Goal: Answer question/provide support: Share knowledge or assist other users

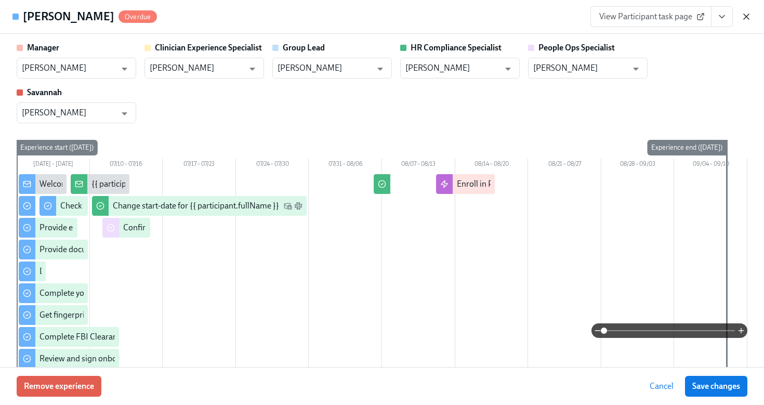
scroll to position [283, 0]
click at [748, 18] on icon "button" at bounding box center [746, 16] width 5 height 5
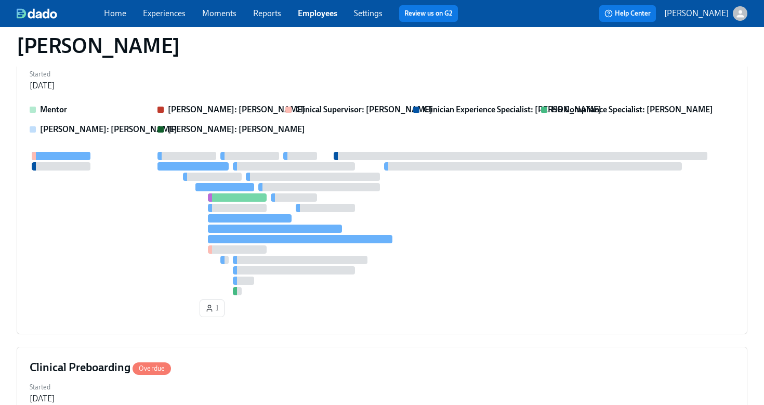
click at [308, 12] on link "Employees" at bounding box center [318, 13] width 40 height 10
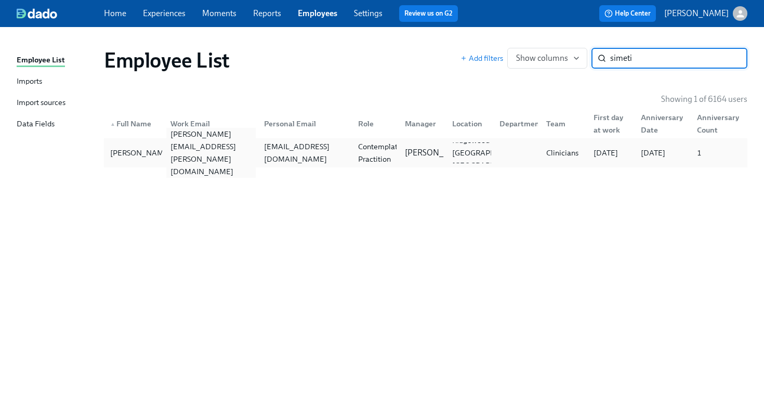
type input "simeti"
click at [213, 157] on div "[PERSON_NAME][EMAIL_ADDRESS][PERSON_NAME][DOMAIN_NAME]" at bounding box center [211, 153] width 90 height 50
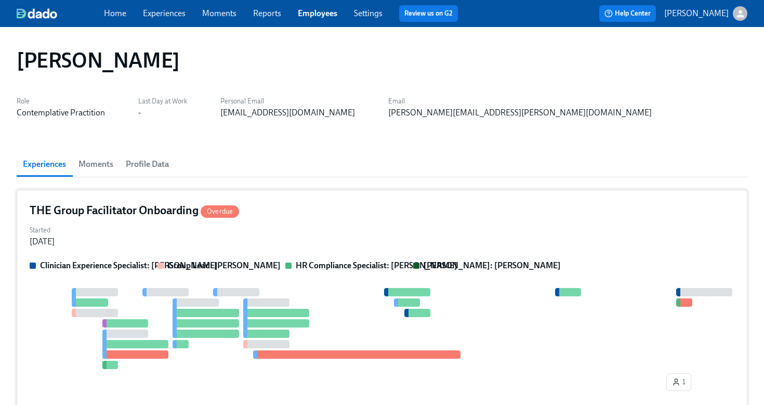
click at [283, 218] on div "THE Group Facilitator Onboarding Overdue" at bounding box center [382, 211] width 705 height 16
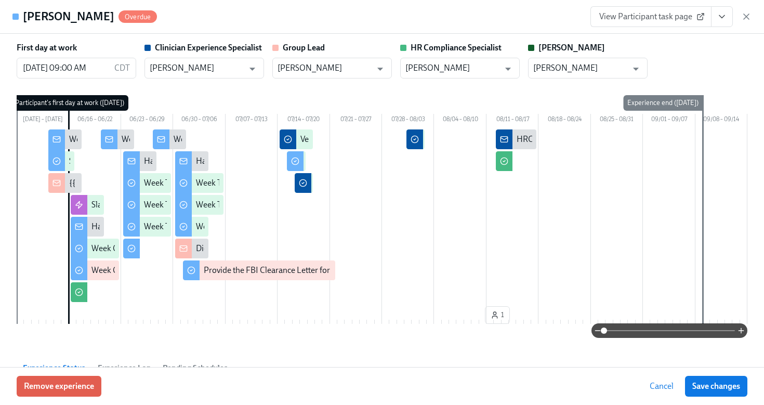
click at [726, 19] on icon "View task page" at bounding box center [722, 16] width 10 height 10
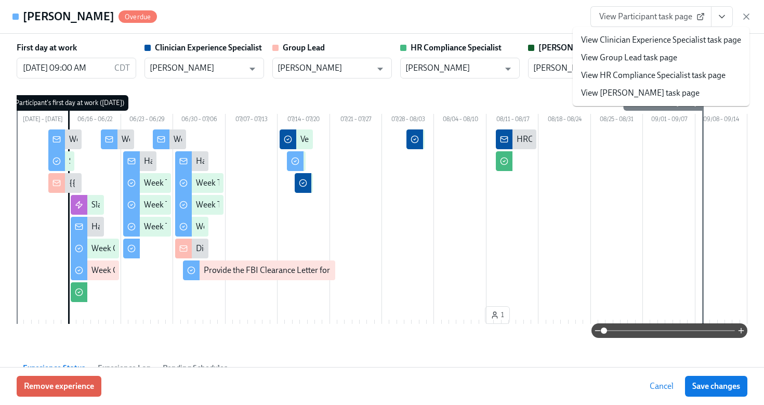
click at [669, 77] on link "View HR Compliance Specialist task page" at bounding box center [653, 75] width 144 height 11
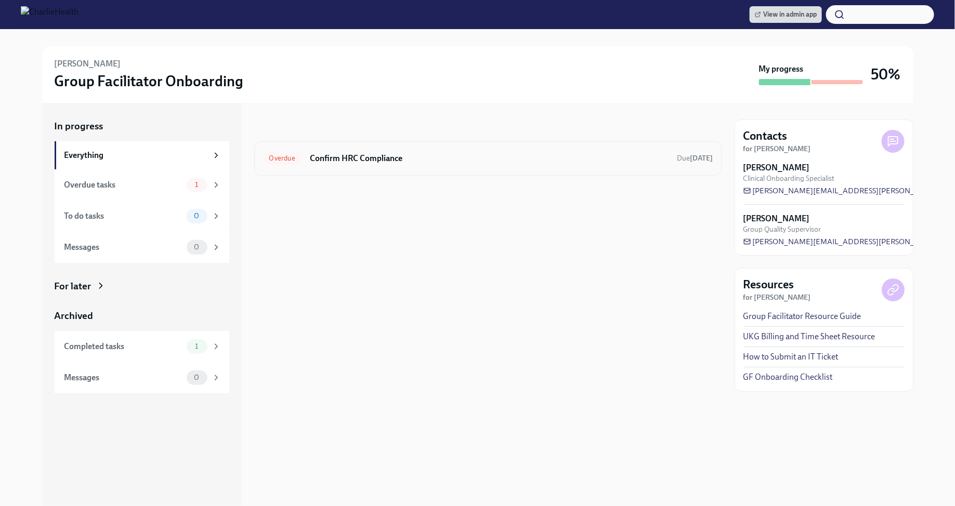
click at [416, 148] on div "Overdue Confirm HRC Compliance Due Jul 7th" at bounding box center [488, 158] width 468 height 34
click at [383, 158] on h6 "Confirm HRC Compliance" at bounding box center [489, 158] width 359 height 11
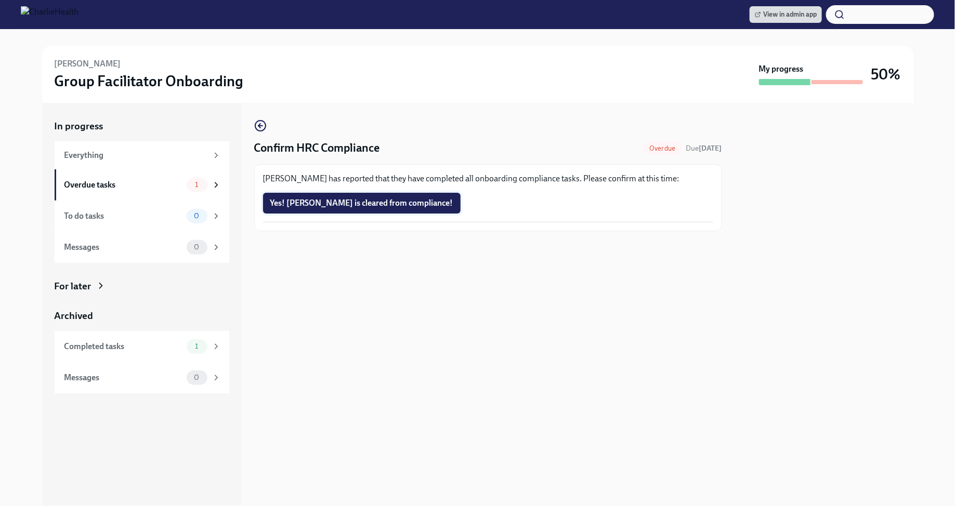
click at [368, 201] on span "Yes! Angie is cleared from compliance!" at bounding box center [361, 203] width 183 height 10
